Goal: Submit feedback/report problem

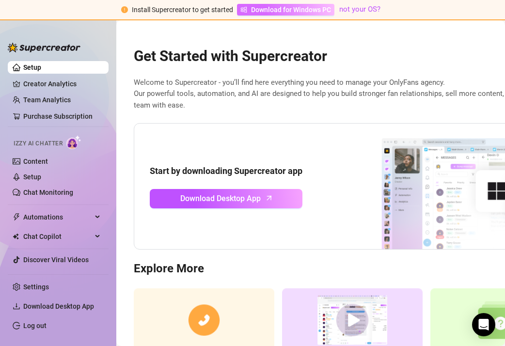
click at [326, 9] on span "Download for Windows PC" at bounding box center [291, 9] width 80 height 11
click at [262, 240] on div "Start by downloading Supercreator app Download Desktop App" at bounding box center [361, 186] width 454 height 127
click at [480, 317] on div "Open Intercom Messenger" at bounding box center [484, 325] width 26 height 26
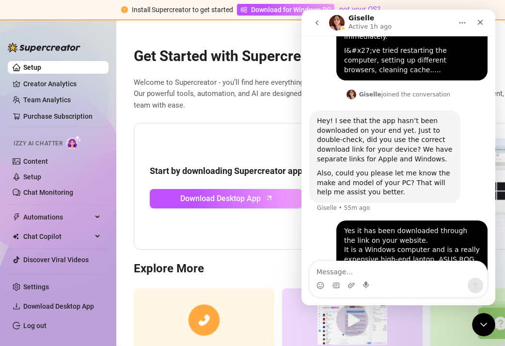
scroll to position [615, 0]
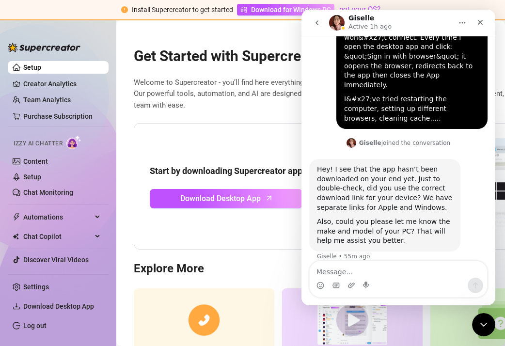
click at [339, 268] on textarea "Message…" at bounding box center [397, 269] width 177 height 16
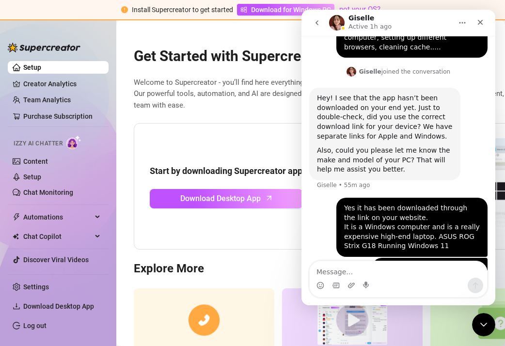
scroll to position [687, 0]
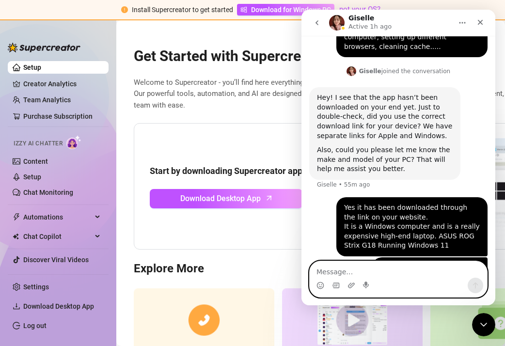
click at [397, 276] on textarea "Message…" at bounding box center [397, 269] width 177 height 16
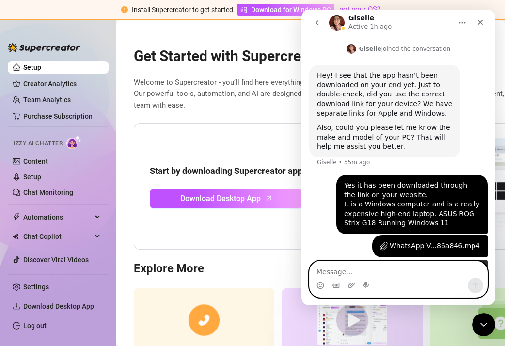
scroll to position [710, 0]
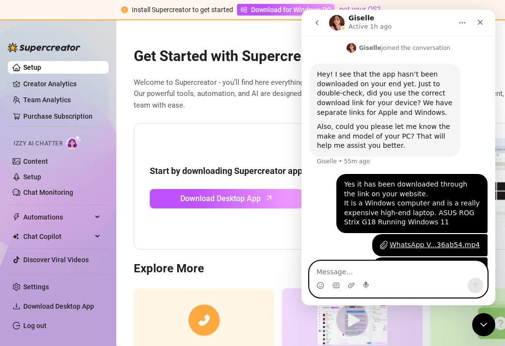
click at [364, 273] on textarea "Message…" at bounding box center [397, 269] width 177 height 16
type textarea "Videos of what happens"
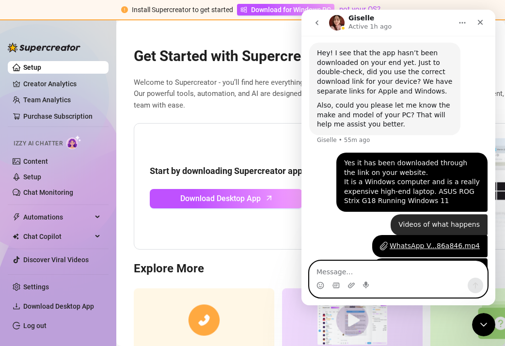
scroll to position [732, 0]
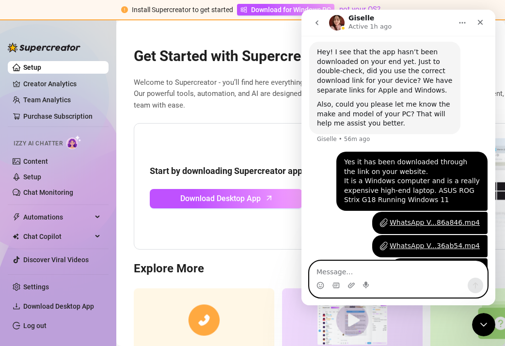
click at [384, 273] on textarea "Message…" at bounding box center [397, 269] width 177 height 16
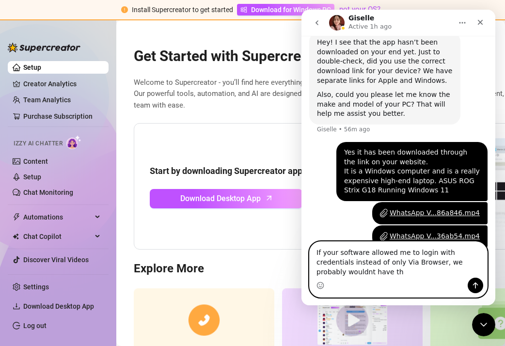
scroll to position [752, 0]
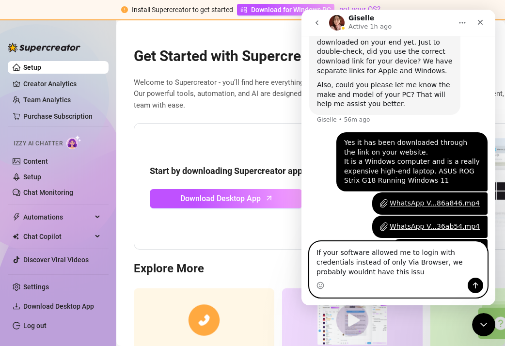
type textarea "If your software allowed me to login with credentials instead of only Via Brows…"
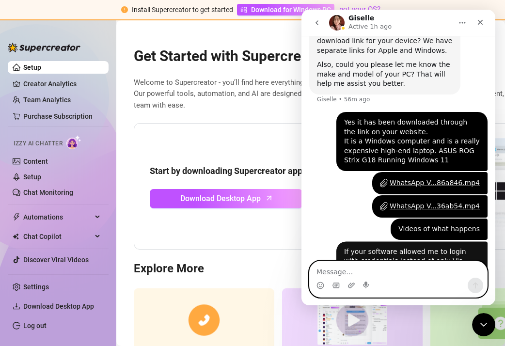
scroll to position [773, 0]
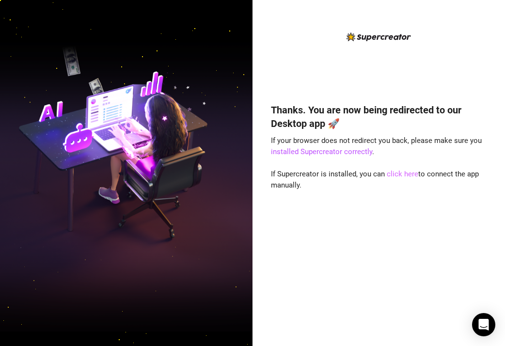
click at [401, 170] on link "click here" at bounding box center [401, 174] width 31 height 9
click at [409, 176] on link "click here" at bounding box center [401, 174] width 31 height 9
click at [401, 173] on link "click here" at bounding box center [401, 174] width 31 height 9
click at [404, 170] on link "click here" at bounding box center [401, 174] width 31 height 9
click at [403, 176] on link "click here" at bounding box center [401, 174] width 31 height 9
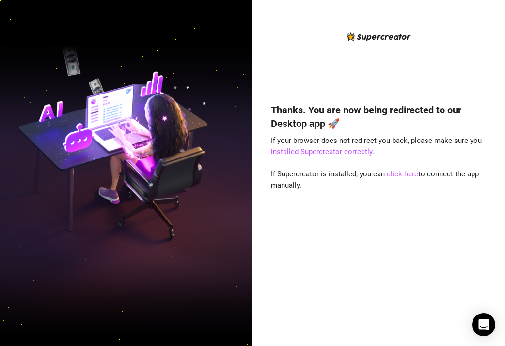
click at [411, 174] on link "click here" at bounding box center [401, 174] width 31 height 9
drag, startPoint x: 400, startPoint y: 172, endPoint x: 396, endPoint y: 155, distance: 16.9
click at [400, 172] on link "click here" at bounding box center [401, 174] width 31 height 9
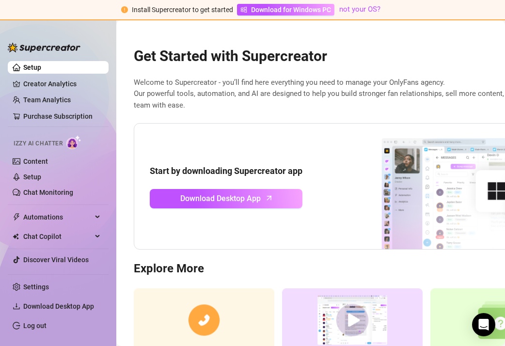
click at [267, 102] on span "Welcome to Supercreator - you’ll find here everything you need to manage your O…" at bounding box center [361, 94] width 454 height 34
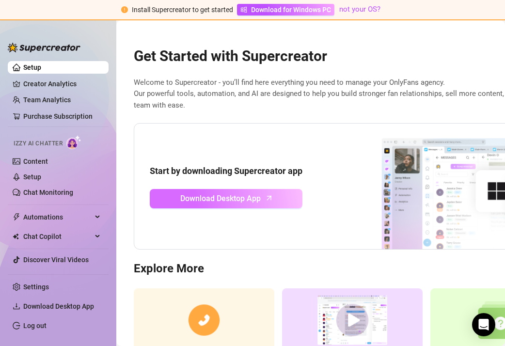
click at [290, 202] on link "Download Desktop App" at bounding box center [226, 198] width 153 height 19
